Goal: Task Accomplishment & Management: Use online tool/utility

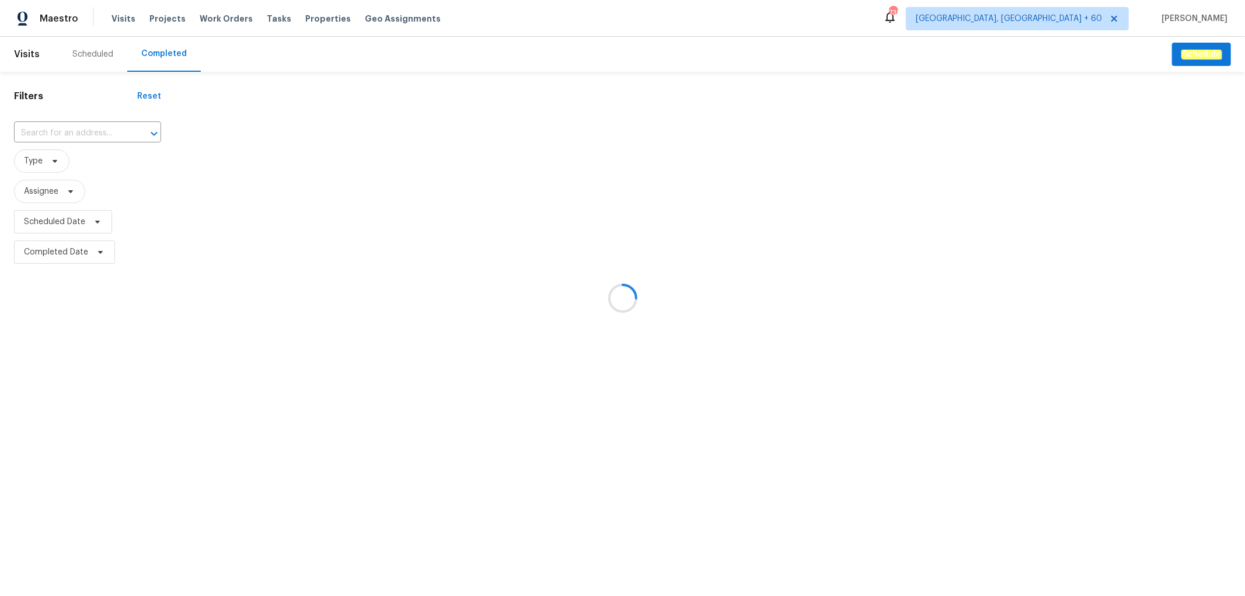
click at [48, 128] on div at bounding box center [622, 298] width 1245 height 596
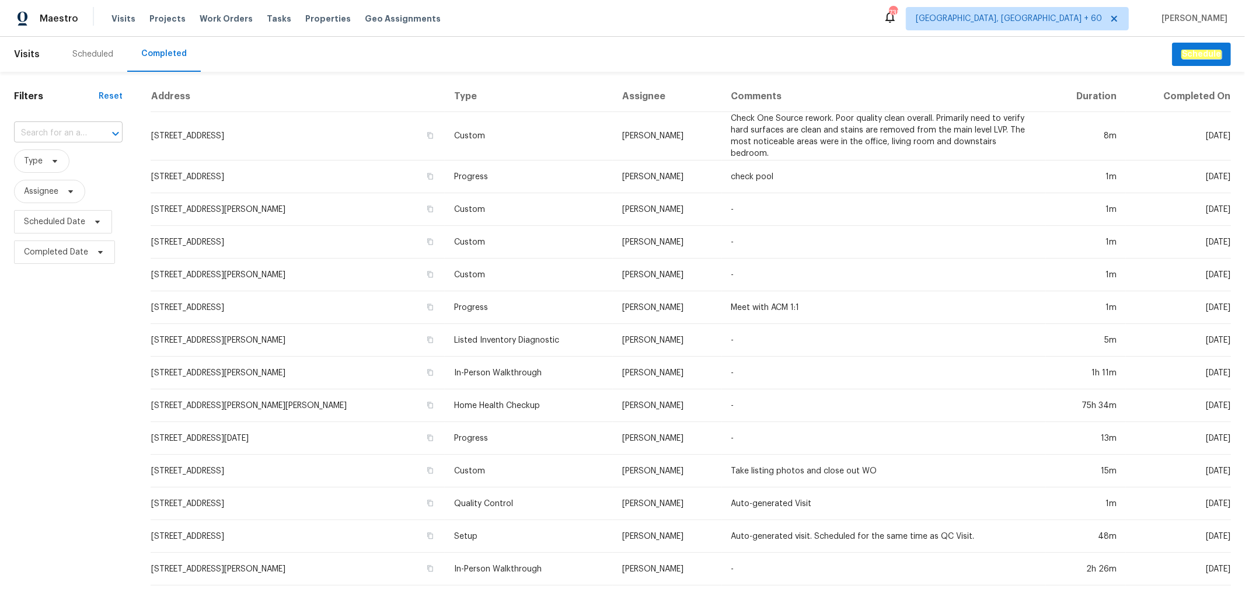
click at [64, 132] on input "text" at bounding box center [52, 133] width 76 height 18
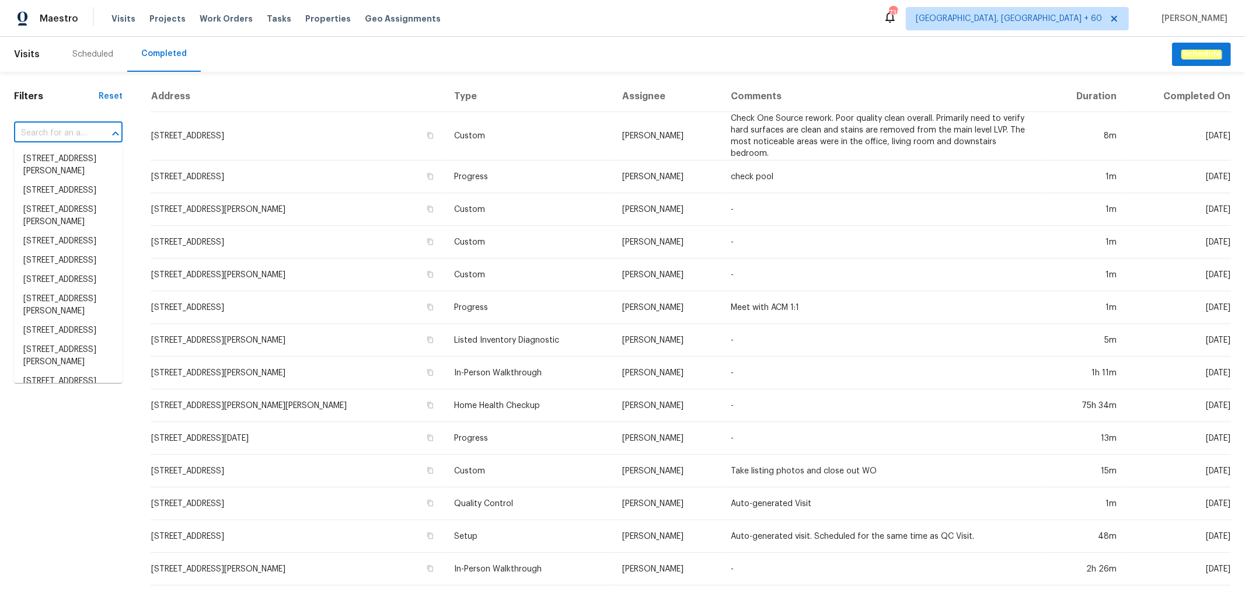
paste input "[STREET_ADDRESS]"
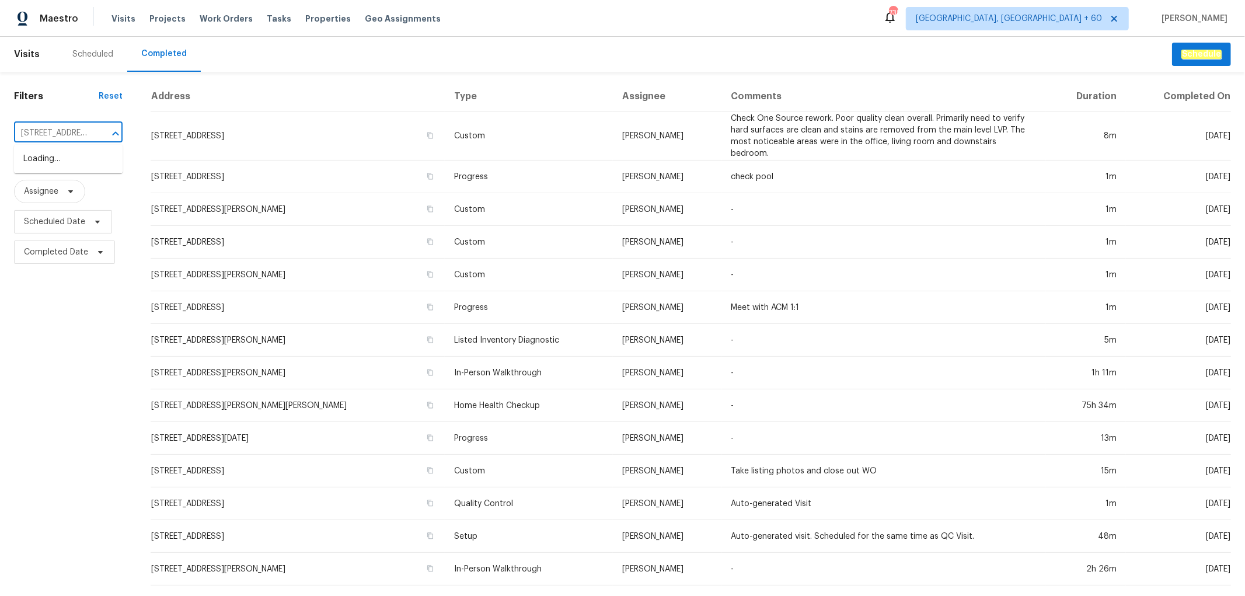
type input "[STREET_ADDRESS]"
click at [63, 163] on li "[STREET_ADDRESS]" at bounding box center [68, 158] width 109 height 19
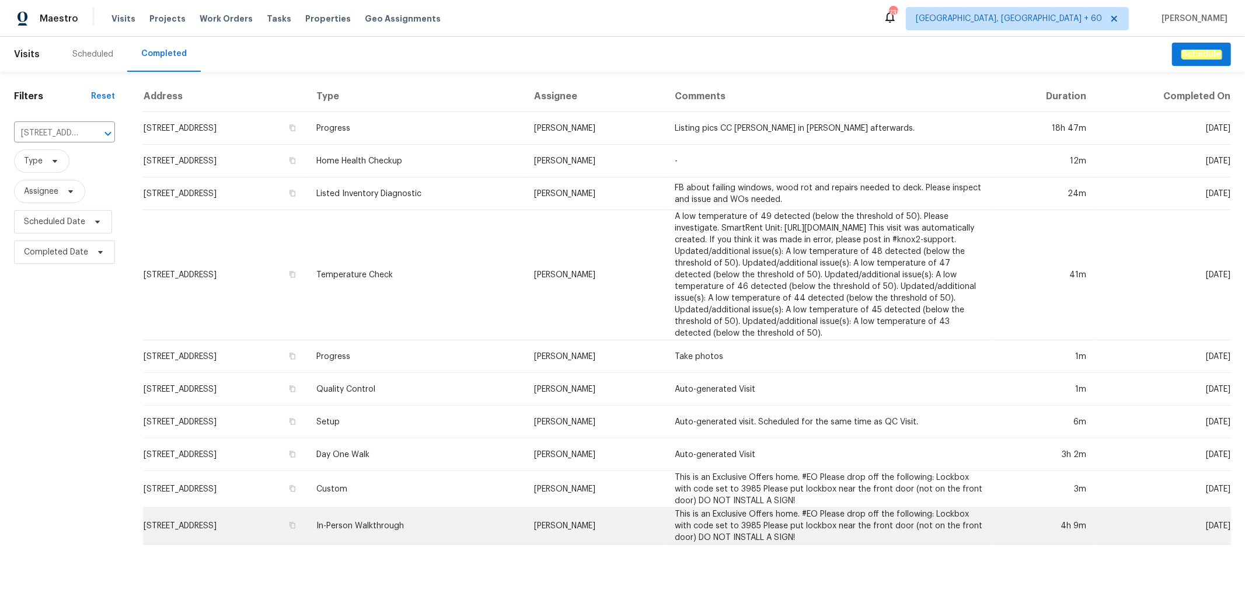
click at [481, 545] on td "In-Person Walkthrough" at bounding box center [416, 526] width 218 height 37
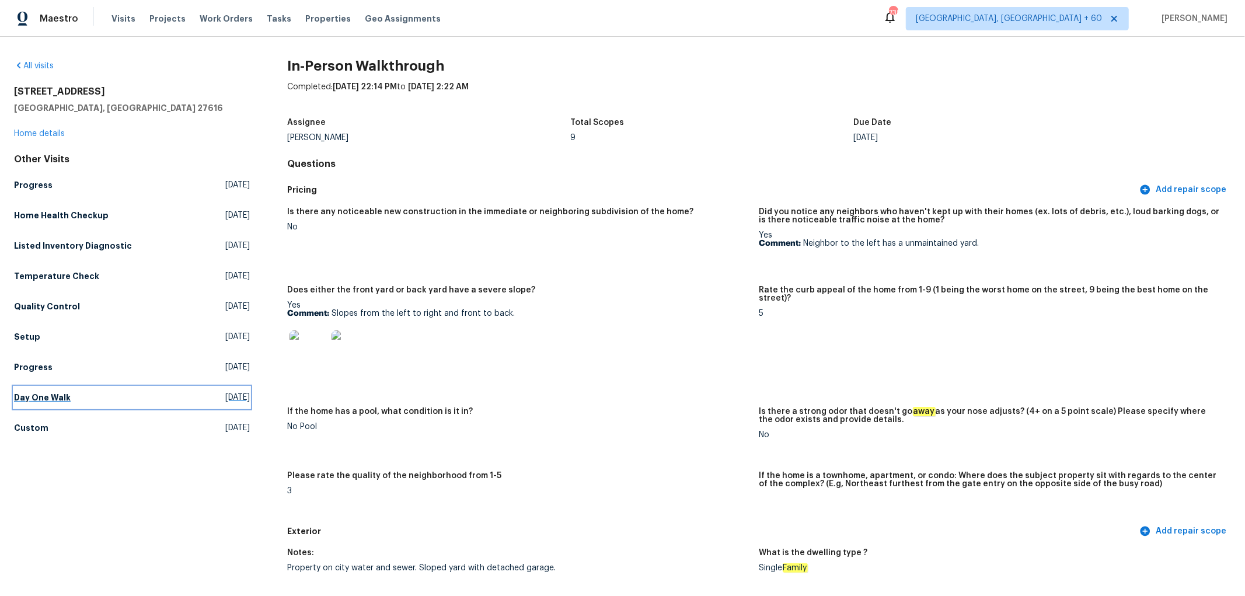
click at [55, 393] on h5 "Day One Walk" at bounding box center [42, 398] width 57 height 12
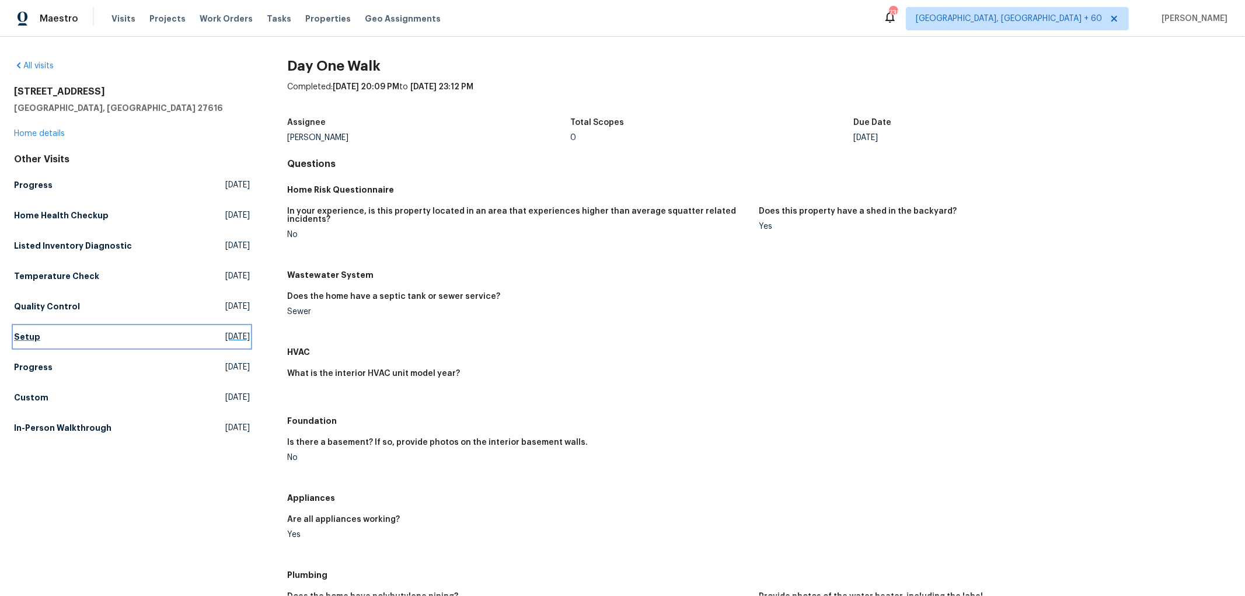
click at [51, 331] on link "Setup [DATE]" at bounding box center [132, 336] width 236 height 21
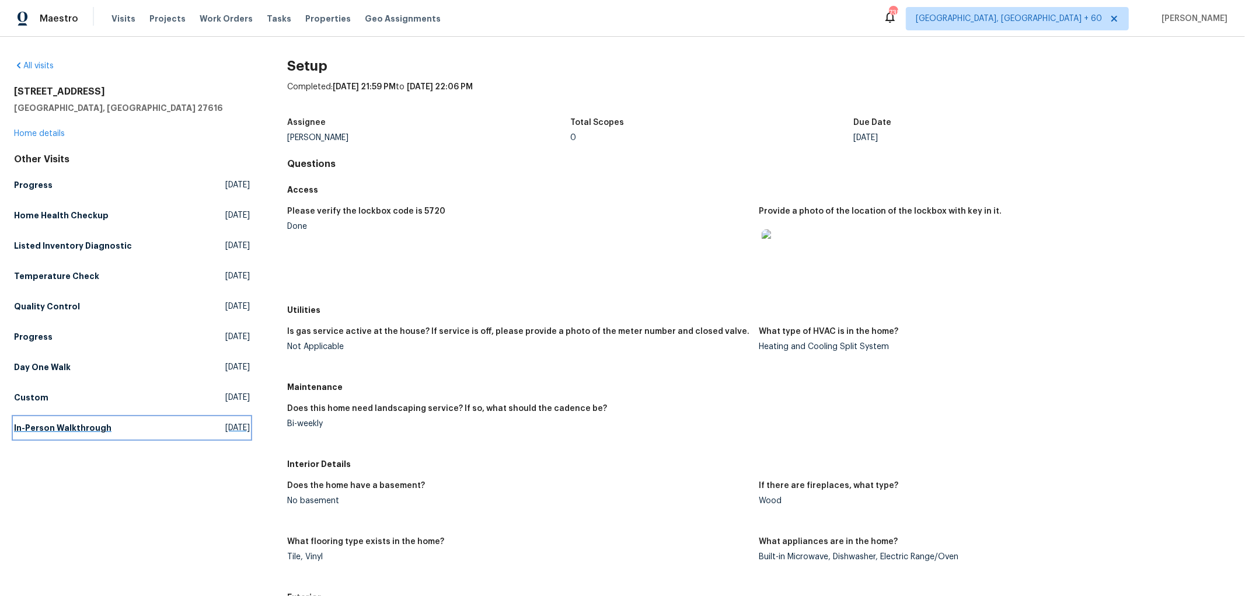
click at [67, 432] on h5 "In-Person Walkthrough" at bounding box center [62, 428] width 97 height 12
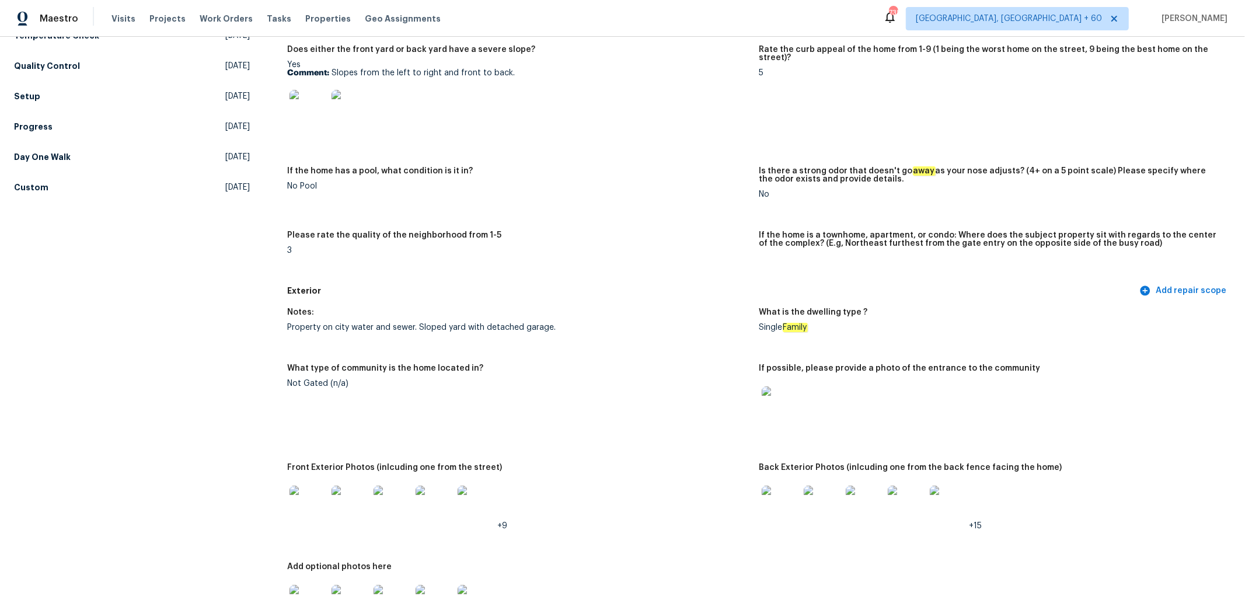
scroll to position [1837, 0]
